Goal: Task Accomplishment & Management: Manage account settings

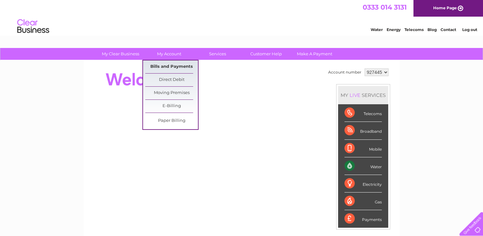
click at [175, 65] on link "Bills and Payments" at bounding box center [171, 66] width 53 height 13
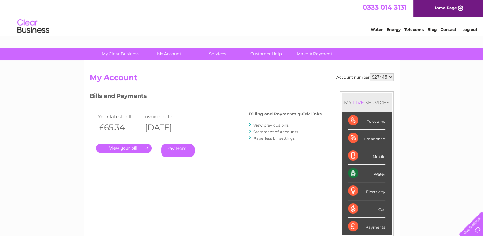
click at [144, 148] on link "." at bounding box center [124, 147] width 56 height 9
